Goal: Information Seeking & Learning: Learn about a topic

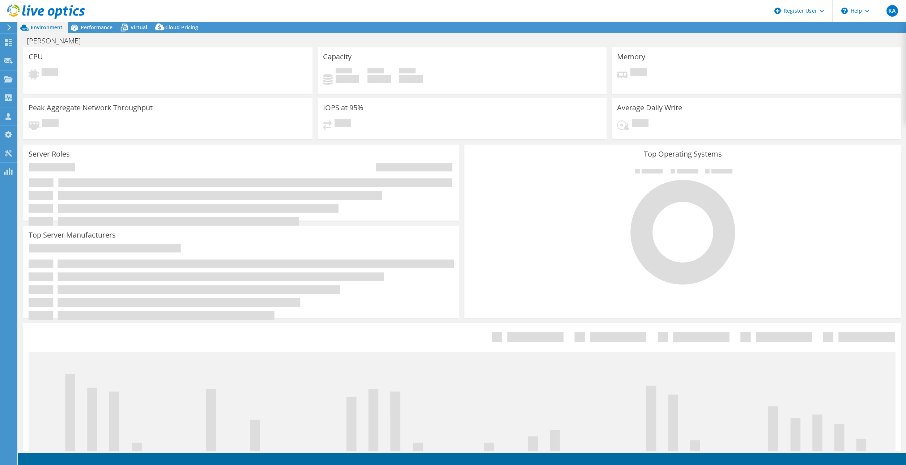
select select "USD"
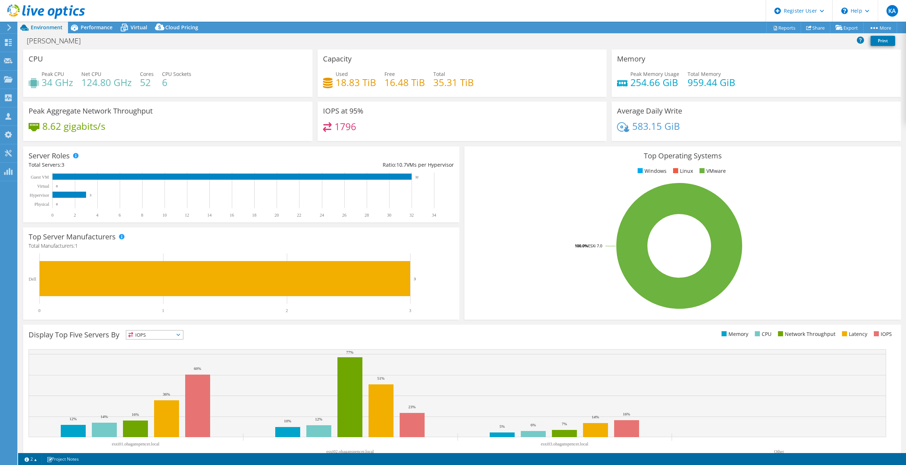
drag, startPoint x: 183, startPoint y: 5, endPoint x: 171, endPoint y: 7, distance: 12.1
click at [183, 5] on header "KA Dell User Krysten Adams Krysten.Adams@Dell.com Dell My Profile Log Out \n He…" at bounding box center [453, 11] width 906 height 22
click at [144, 27] on span "Virtual" at bounding box center [139, 27] width 17 height 7
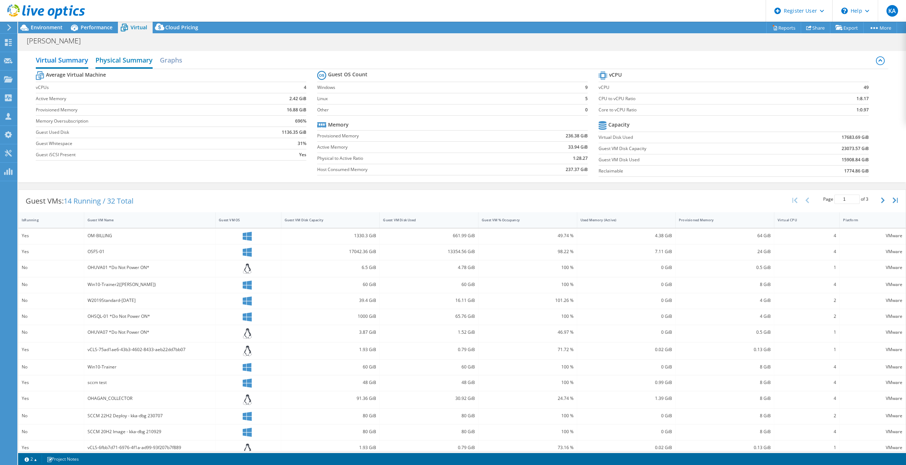
click at [135, 61] on h2 "Physical Summary" at bounding box center [123, 61] width 57 height 16
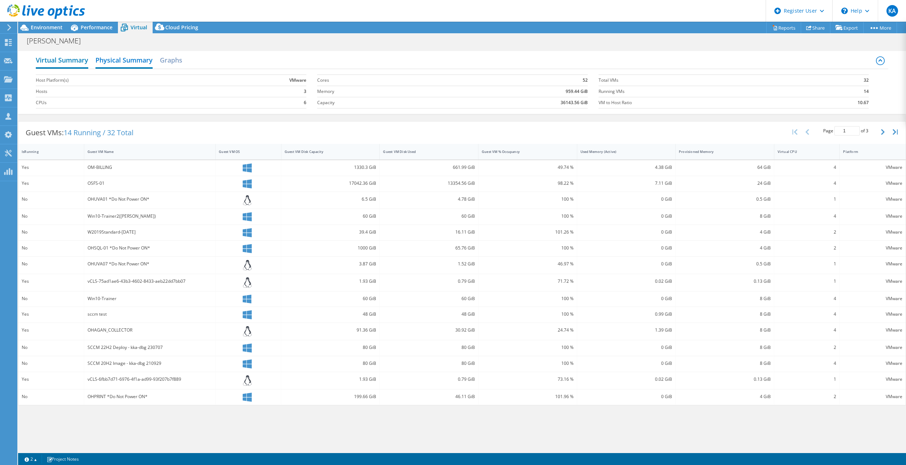
click at [67, 59] on h2 "Virtual Summary" at bounding box center [62, 61] width 52 height 16
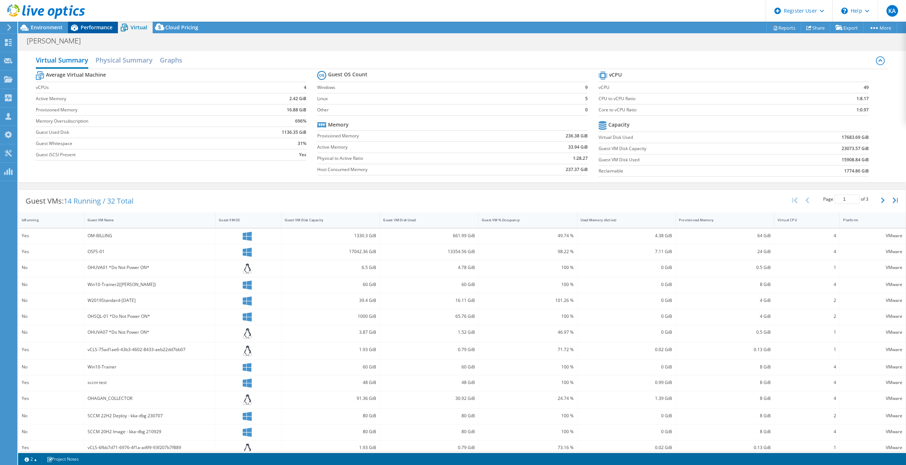
click at [96, 26] on span "Performance" at bounding box center [97, 27] width 32 height 7
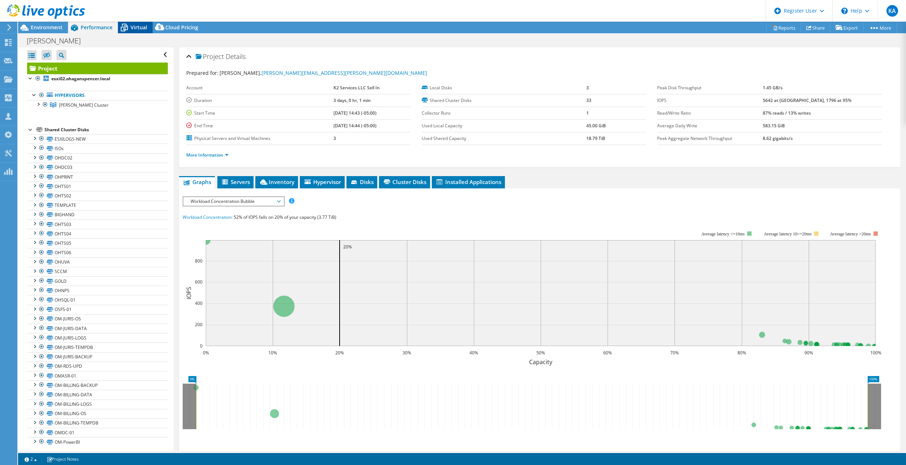
click at [128, 27] on icon at bounding box center [124, 27] width 13 height 13
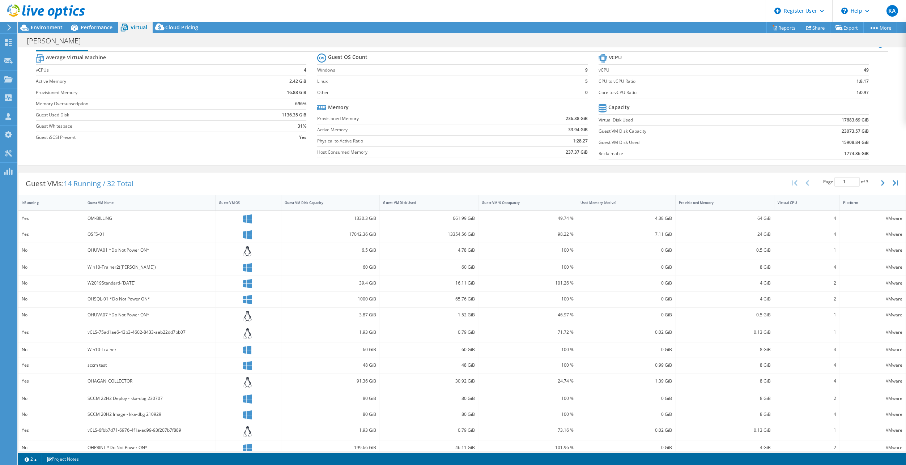
scroll to position [26, 0]
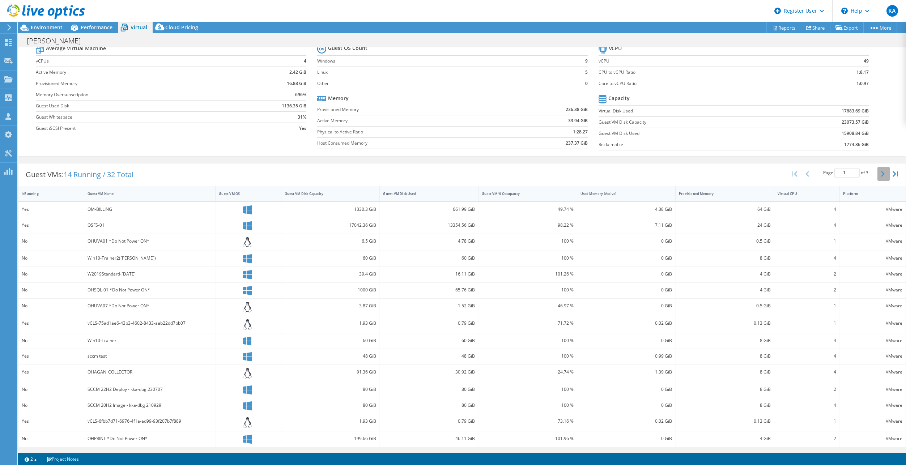
click at [881, 172] on icon "button" at bounding box center [883, 174] width 4 height 6
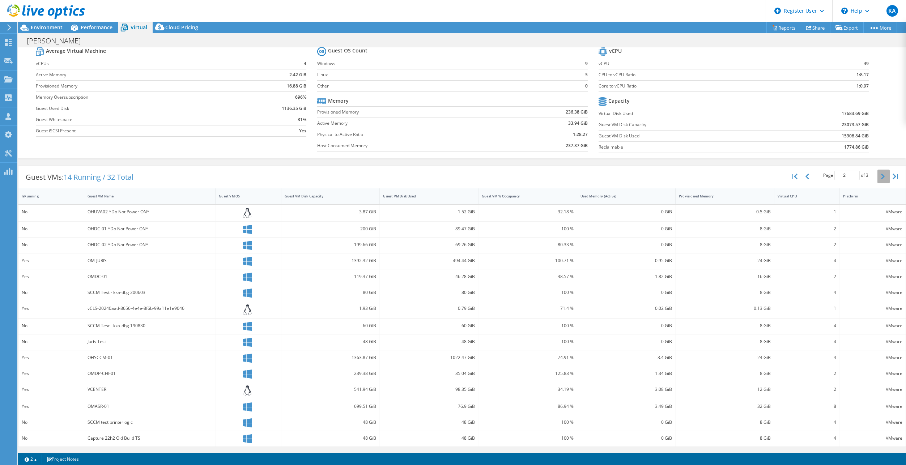
scroll to position [24, 0]
click at [805, 178] on icon "button" at bounding box center [807, 177] width 4 height 6
type input "1"
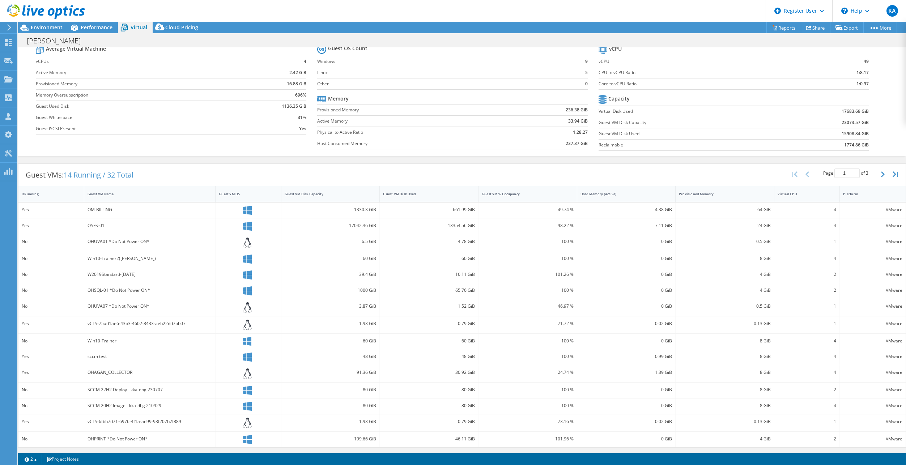
scroll to position [26, 0]
drag, startPoint x: 99, startPoint y: 27, endPoint x: 107, endPoint y: 48, distance: 22.3
click at [99, 27] on span "Performance" at bounding box center [97, 27] width 32 height 7
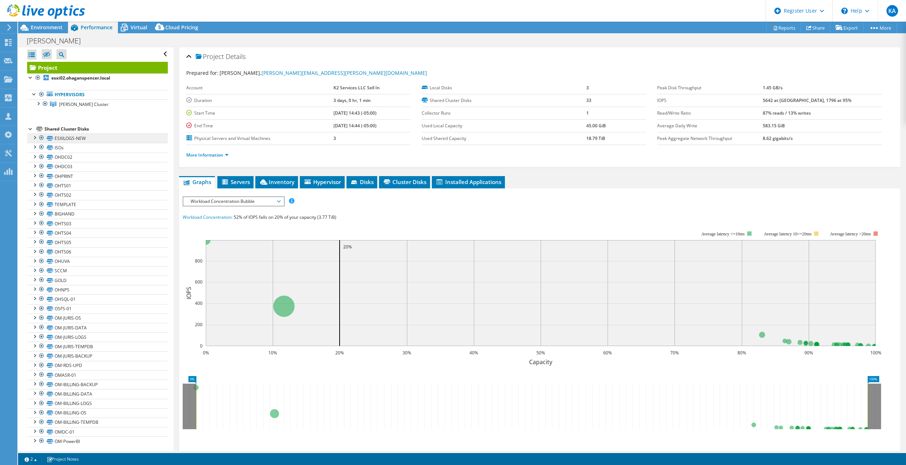
scroll to position [0, 0]
click at [36, 104] on div at bounding box center [37, 103] width 7 height 7
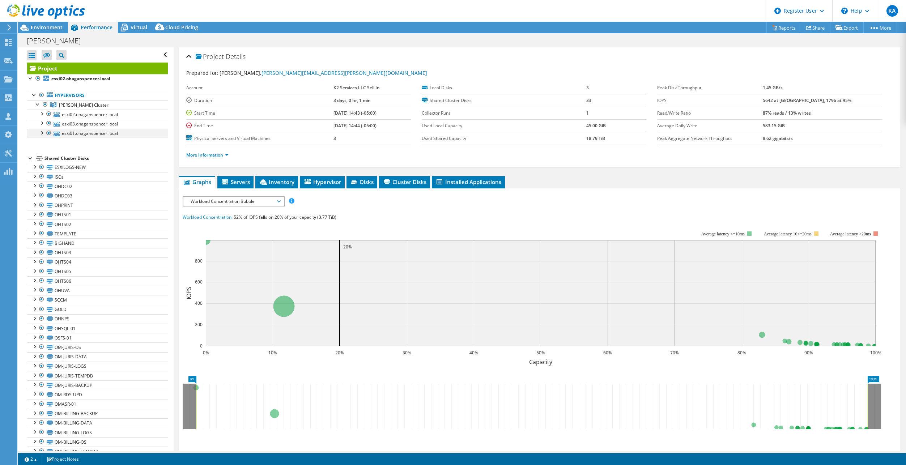
click at [43, 132] on div at bounding box center [41, 132] width 7 height 7
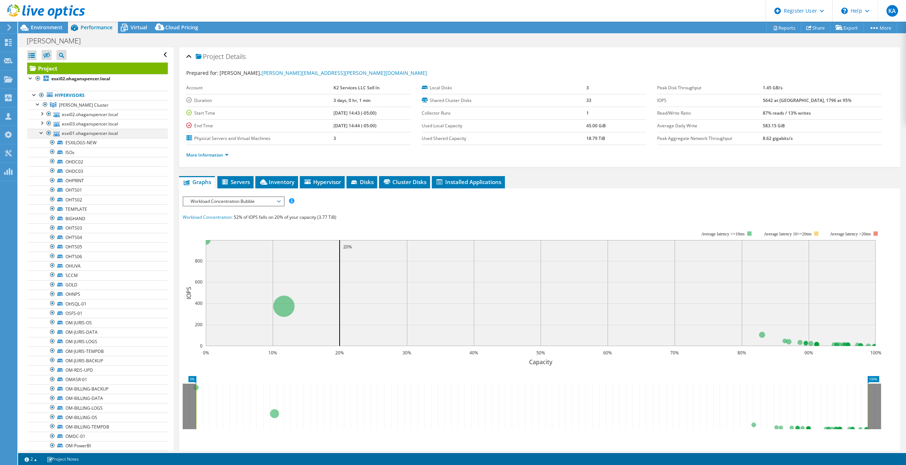
click at [42, 133] on div at bounding box center [41, 132] width 7 height 7
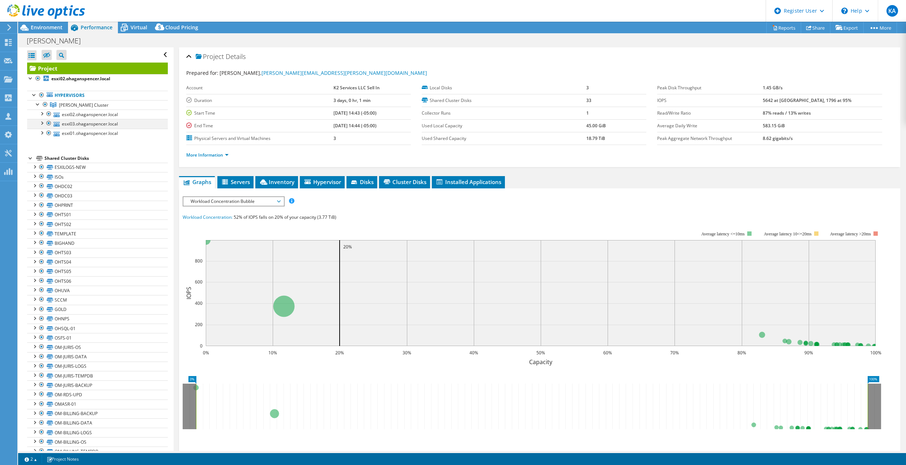
click at [41, 123] on div at bounding box center [41, 122] width 7 height 7
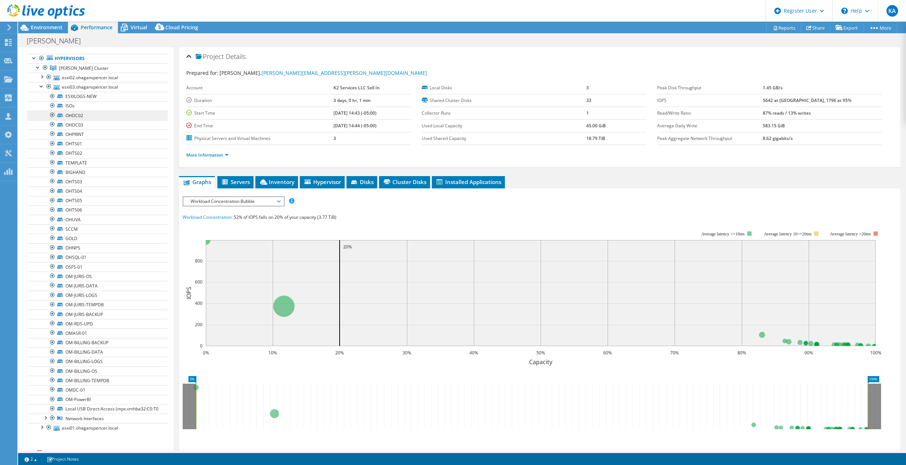
scroll to position [36, 0]
click at [41, 86] on div at bounding box center [41, 86] width 7 height 7
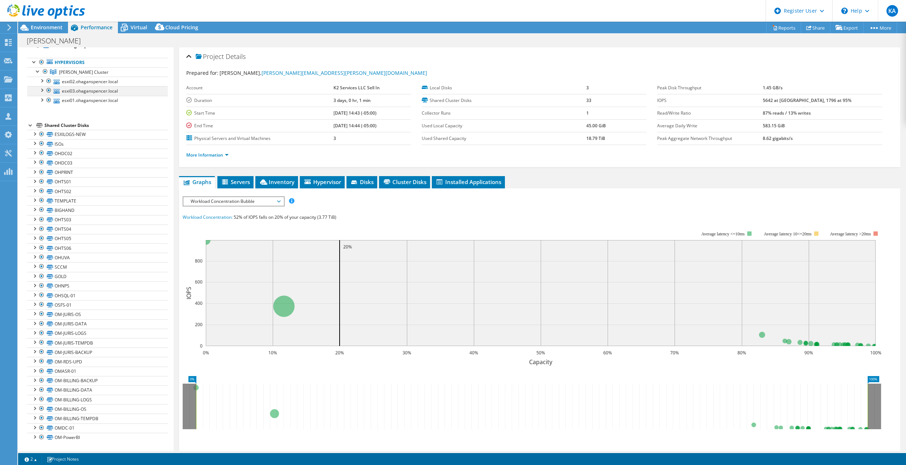
scroll to position [33, 0]
click at [40, 99] on div at bounding box center [41, 99] width 7 height 7
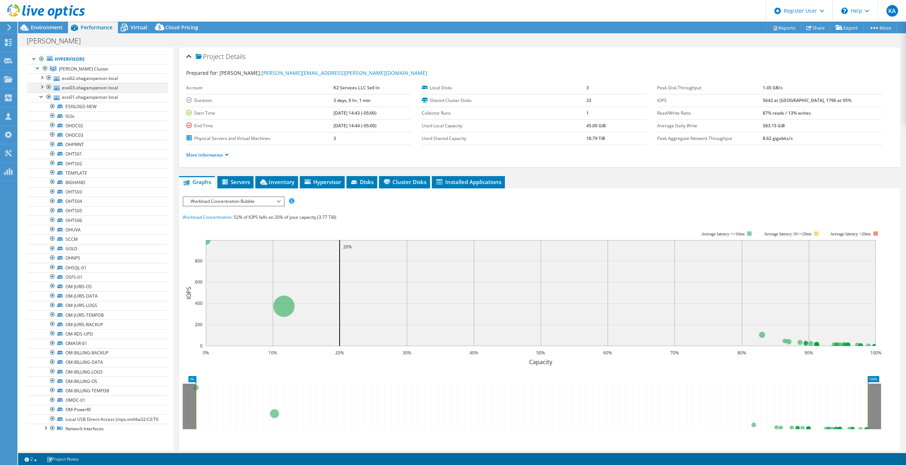
click at [42, 86] on div at bounding box center [41, 86] width 7 height 7
click at [42, 77] on div at bounding box center [41, 76] width 7 height 7
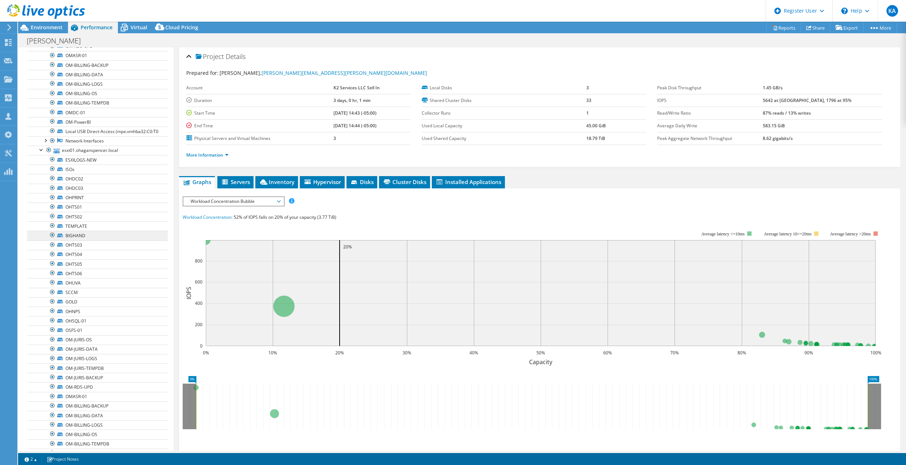
scroll to position [687, 0]
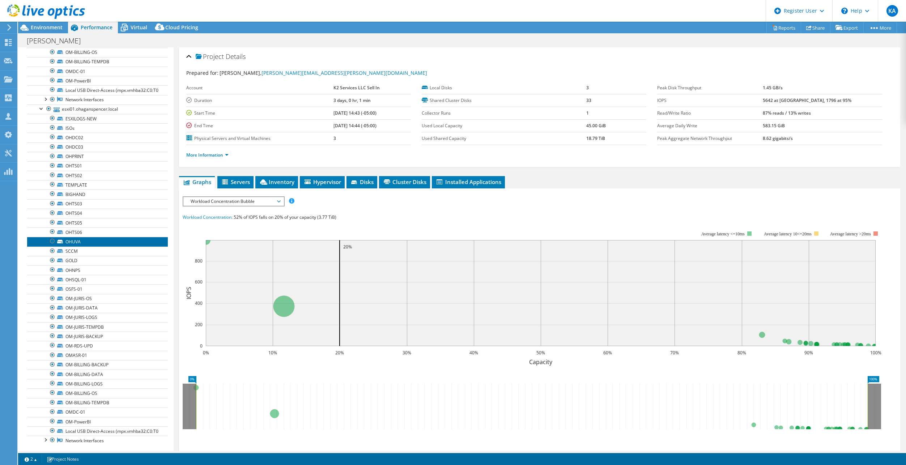
click at [65, 246] on link "OHUVA" at bounding box center [97, 241] width 141 height 9
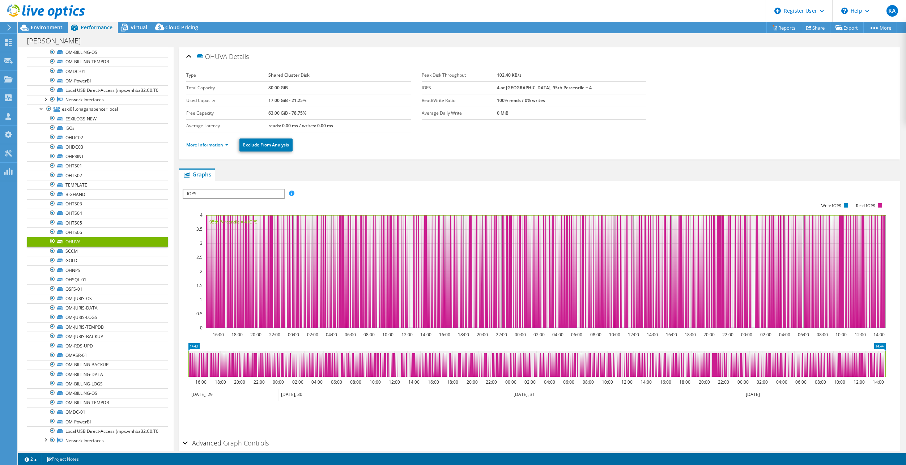
click at [52, 246] on div at bounding box center [52, 241] width 7 height 9
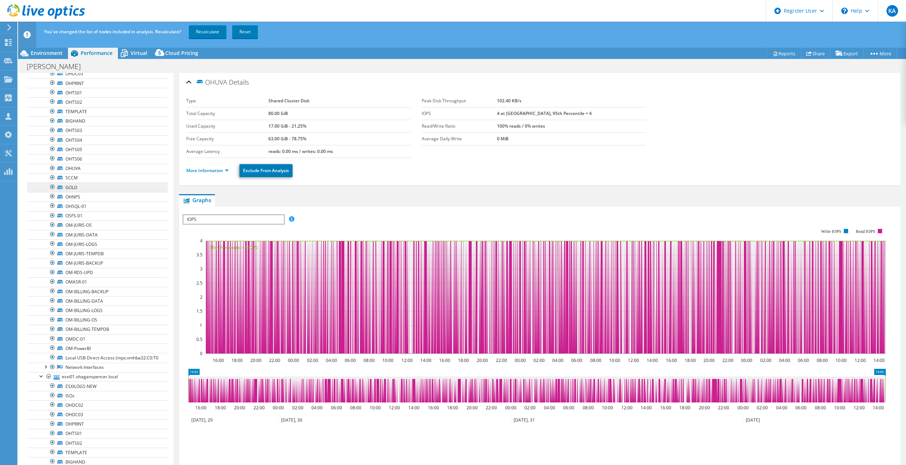
scroll to position [434, 0]
click at [51, 184] on div at bounding box center [52, 179] width 7 height 9
click at [52, 164] on div at bounding box center [52, 163] width 7 height 9
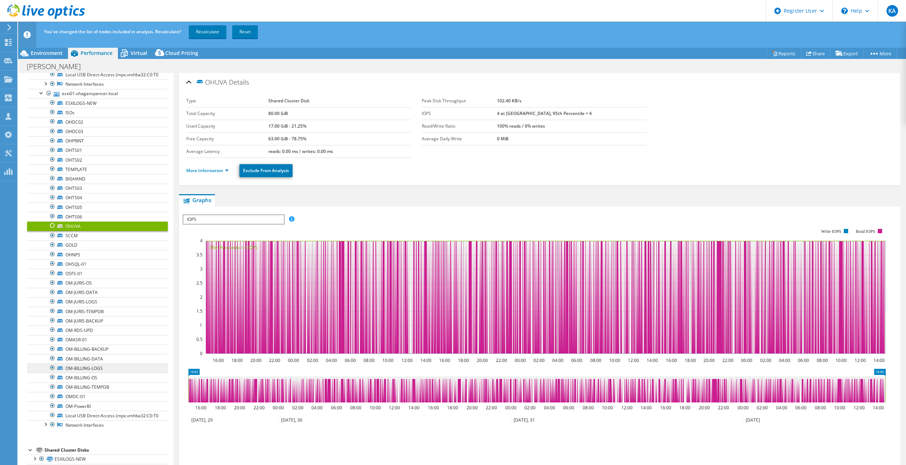
scroll to position [723, 0]
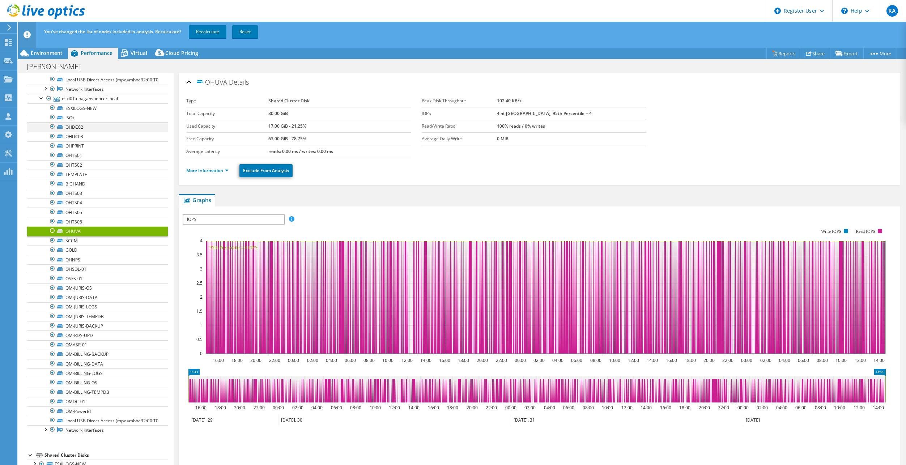
click at [51, 131] on div at bounding box center [52, 126] width 7 height 9
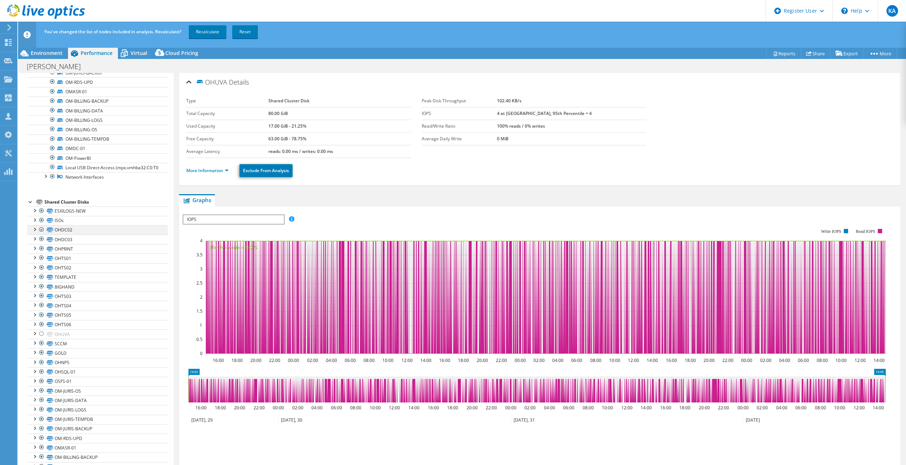
click at [40, 234] on div at bounding box center [41, 229] width 7 height 9
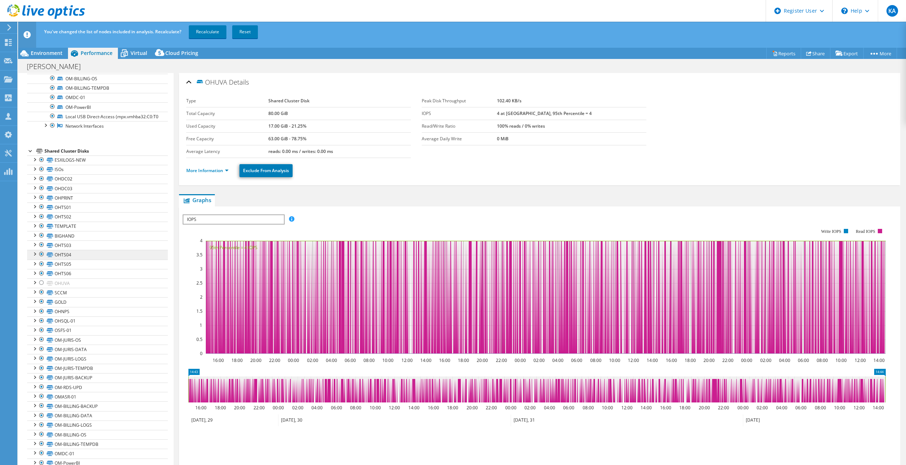
scroll to position [1047, 0]
click at [40, 178] on div at bounding box center [41, 178] width 7 height 9
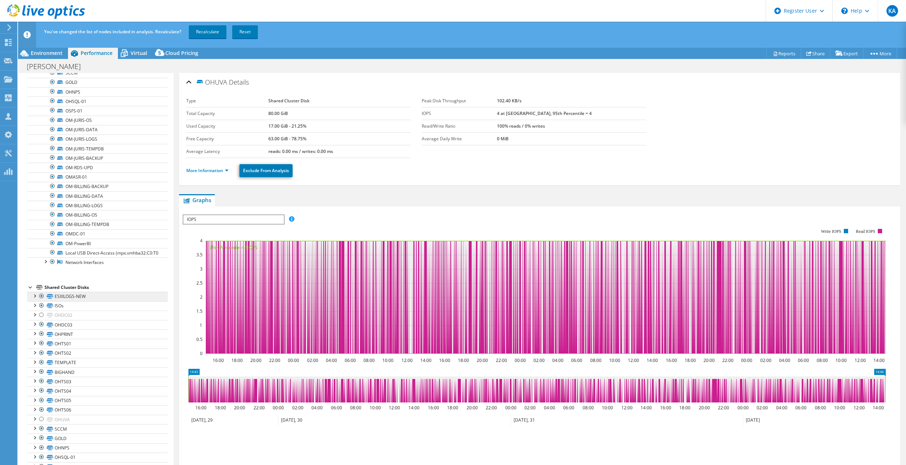
scroll to position [866, 0]
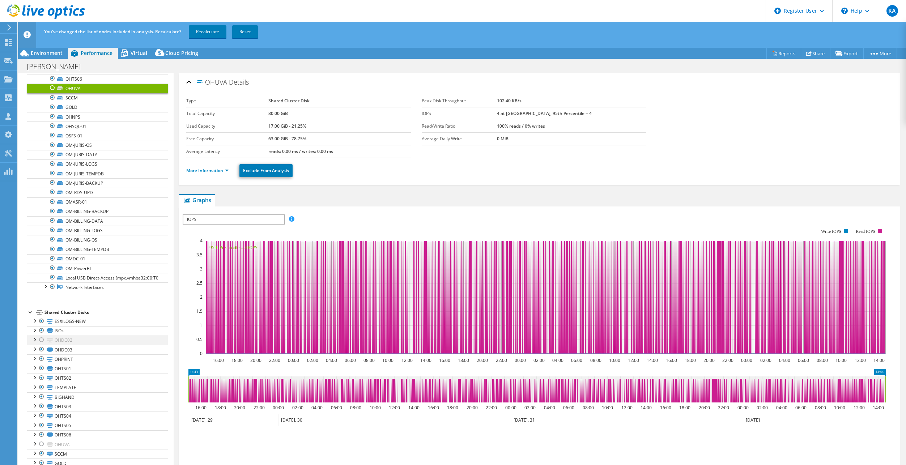
click at [42, 344] on div at bounding box center [41, 340] width 7 height 9
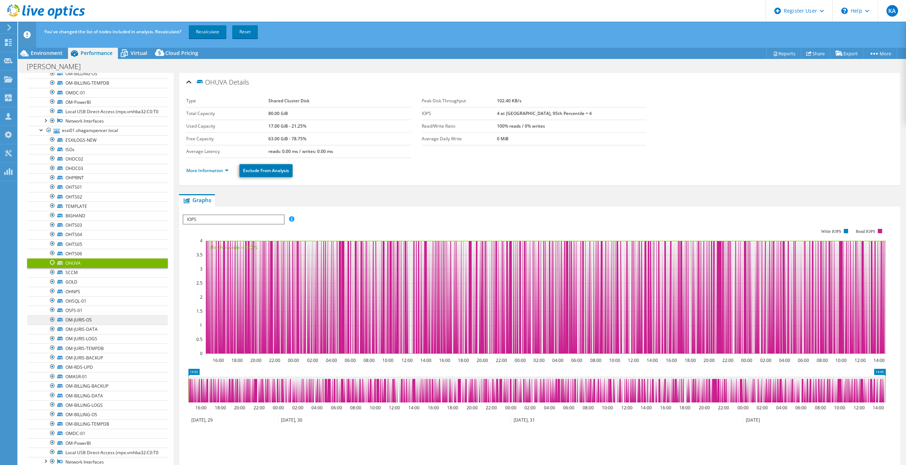
scroll to position [685, 0]
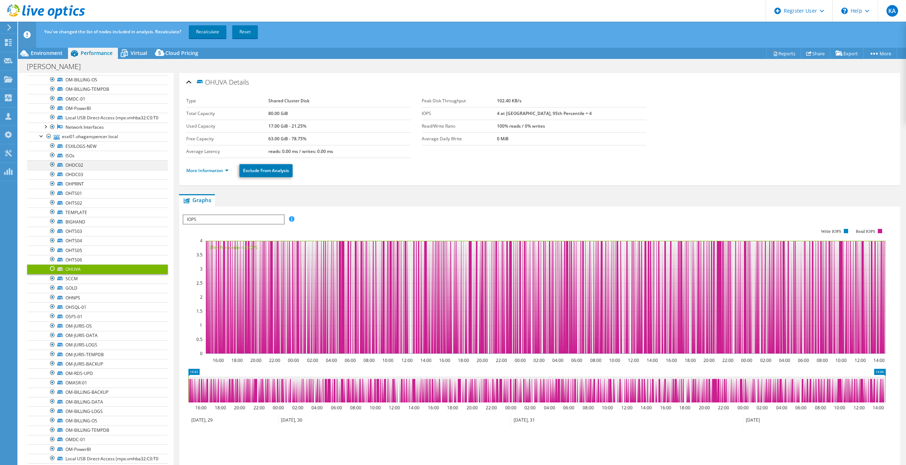
click at [52, 169] on div at bounding box center [52, 164] width 7 height 9
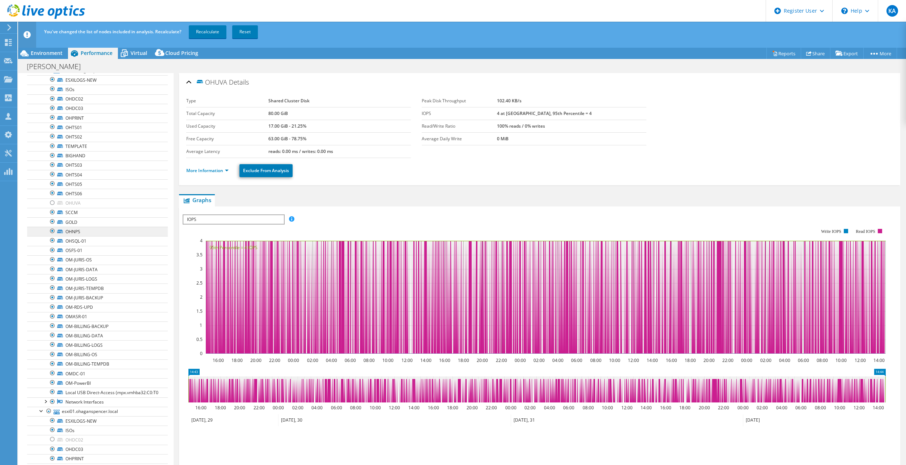
scroll to position [396, 0]
click at [52, 118] on div at bounding box center [52, 113] width 7 height 9
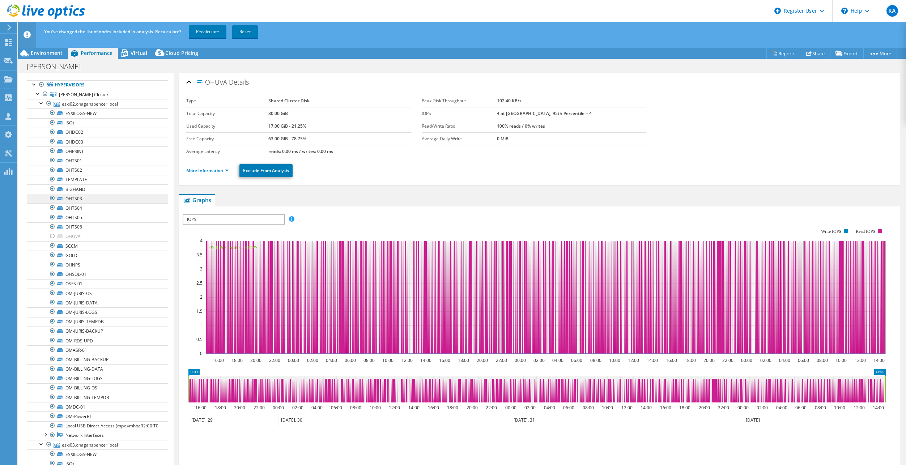
scroll to position [34, 0]
click at [53, 134] on div at bounding box center [52, 133] width 7 height 9
click at [209, 33] on link "Recalculate" at bounding box center [208, 31] width 38 height 13
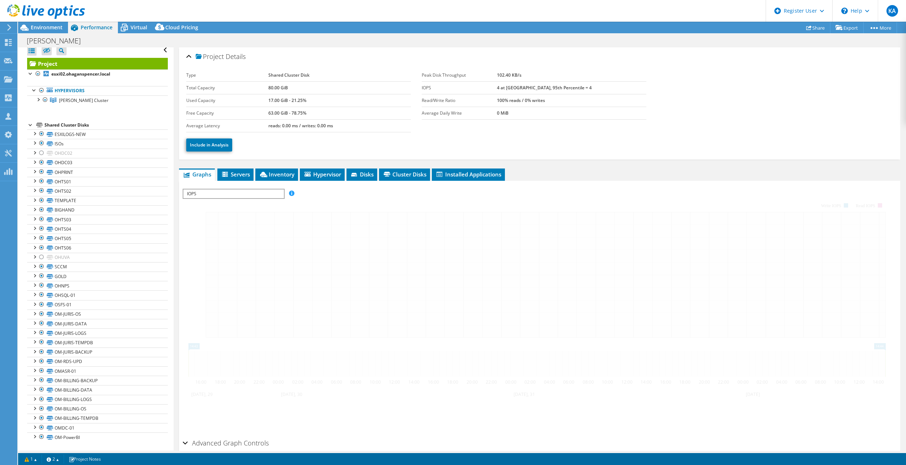
scroll to position [5, 0]
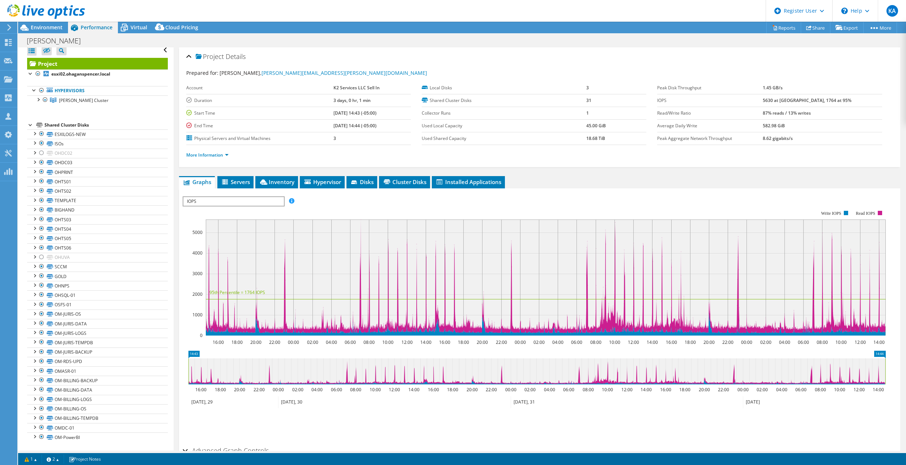
click at [53, 22] on div at bounding box center [42, 12] width 85 height 24
click at [51, 25] on span "Environment" at bounding box center [47, 27] width 32 height 7
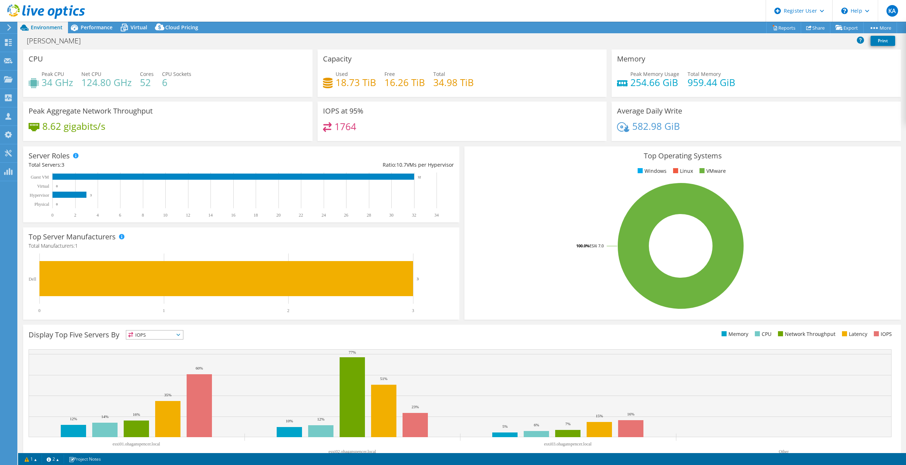
click at [778, 67] on div "Memory Peak Memory Usage 254.66 GiB Total Memory 959.44 GiB" at bounding box center [755, 73] width 289 height 47
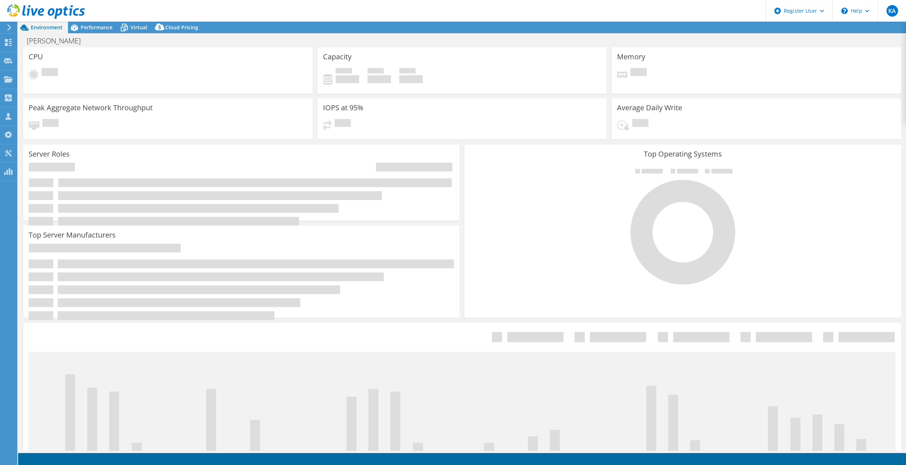
select select
select select "USD"
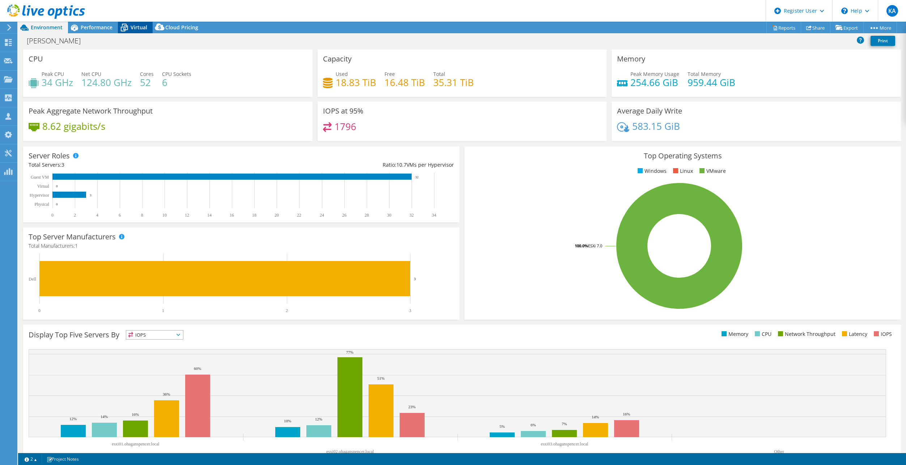
click at [129, 26] on icon at bounding box center [124, 27] width 13 height 13
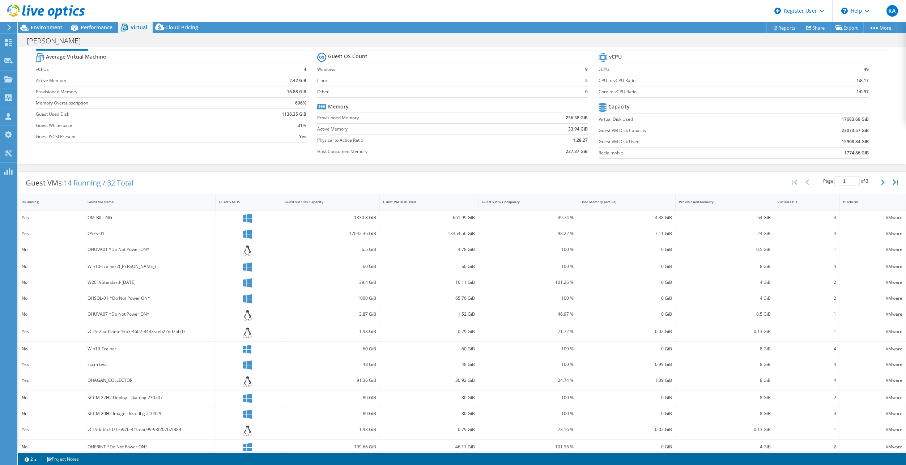
scroll to position [26, 0]
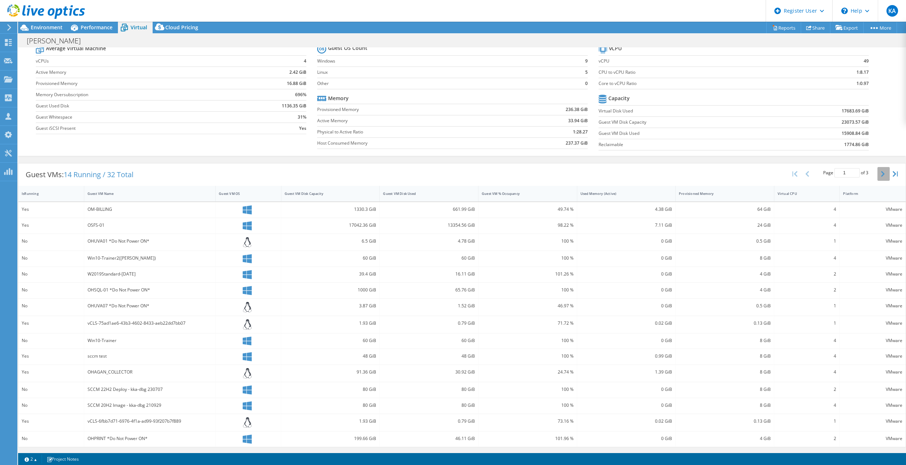
click at [881, 174] on icon "button" at bounding box center [883, 174] width 4 height 6
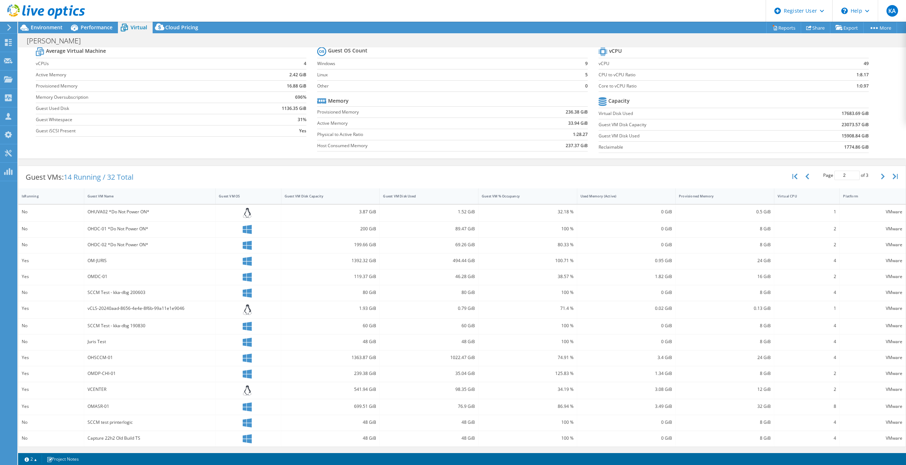
scroll to position [24, 0]
click at [881, 177] on icon "button" at bounding box center [883, 177] width 4 height 6
type input "3"
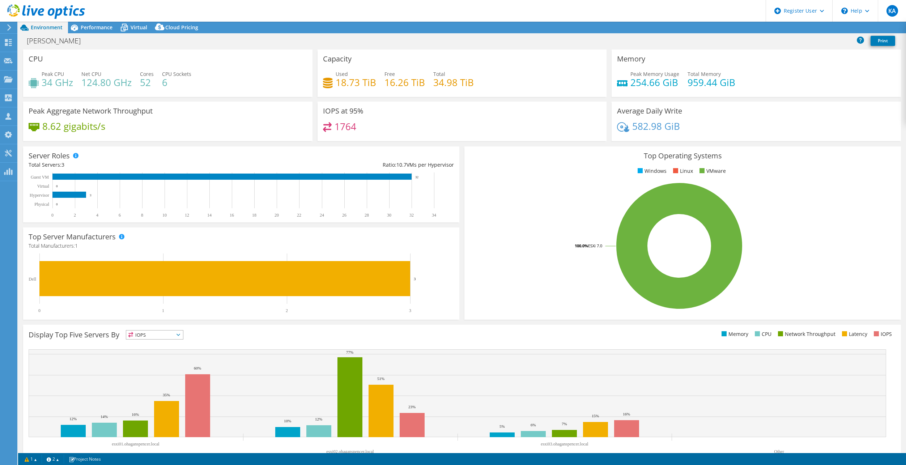
select select "USD"
